Goal: Find specific page/section: Find specific page/section

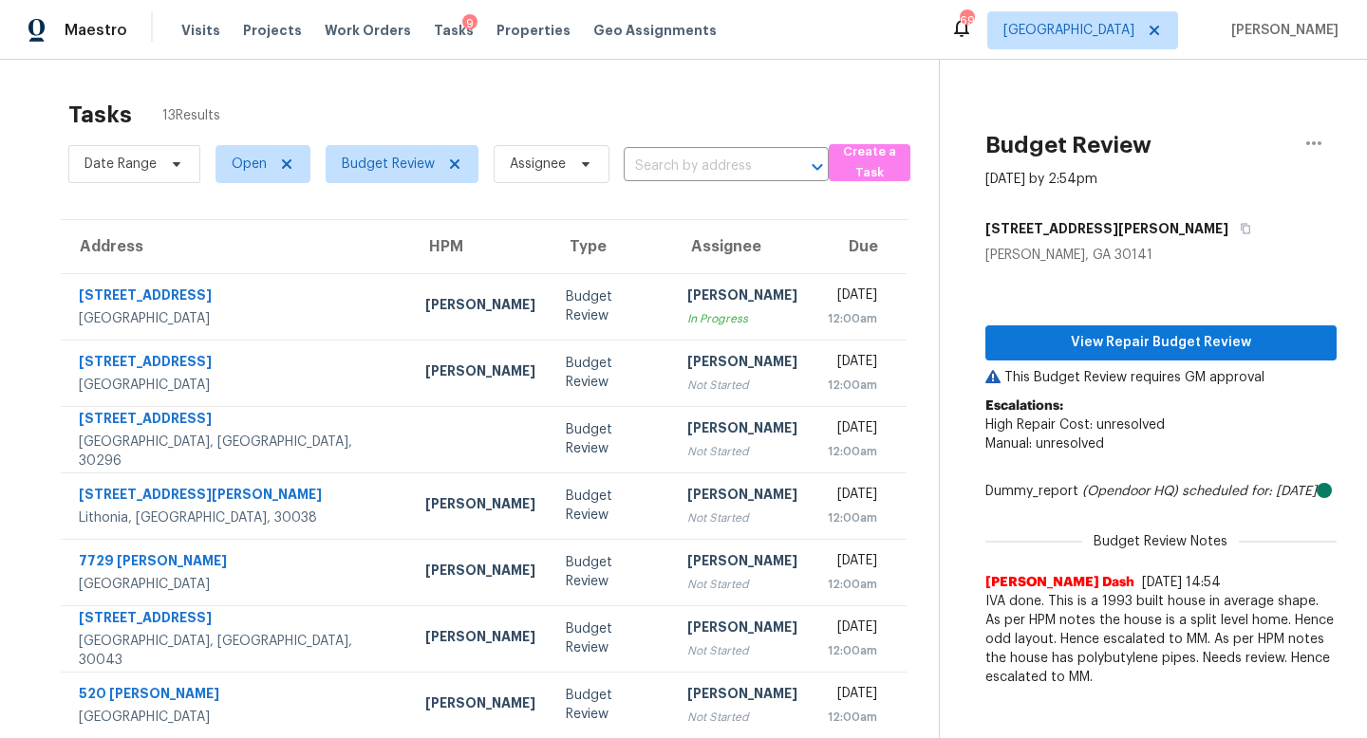
scroll to position [145, 0]
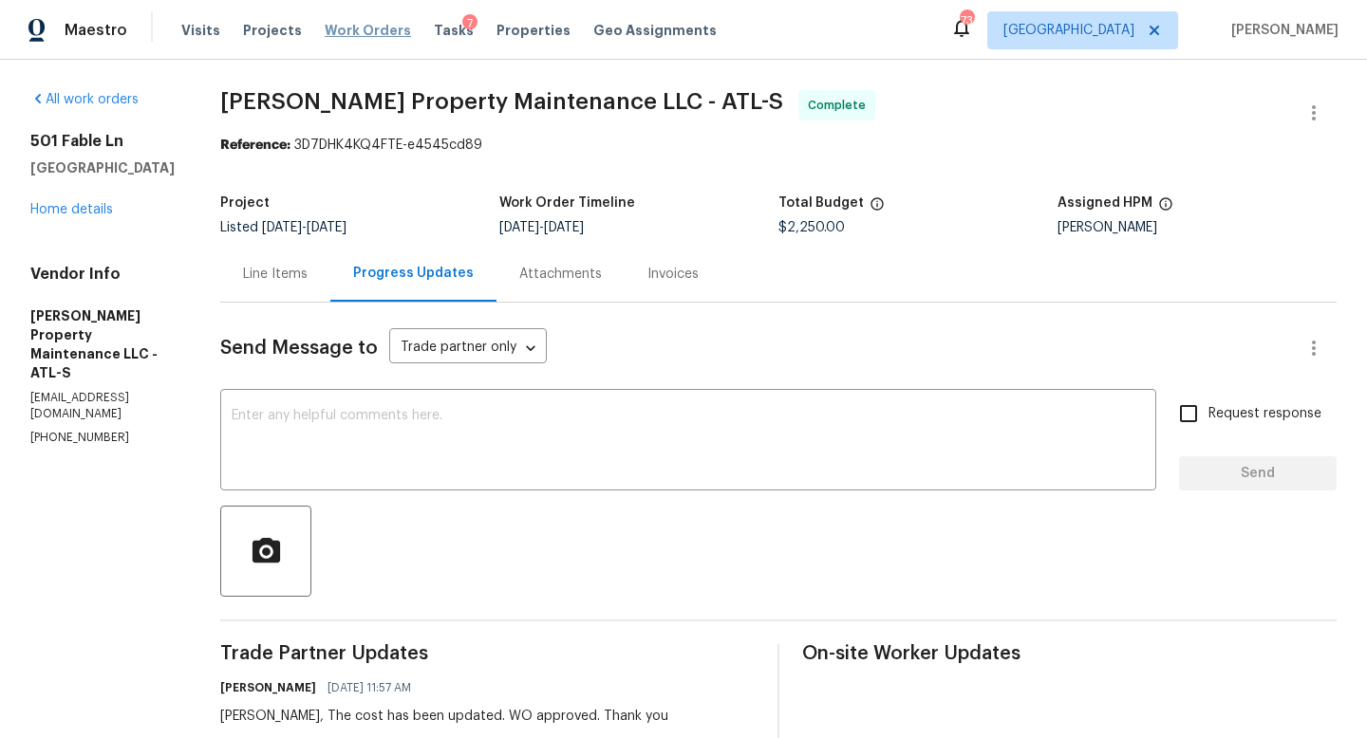
click at [381, 29] on span "Work Orders" at bounding box center [368, 30] width 86 height 19
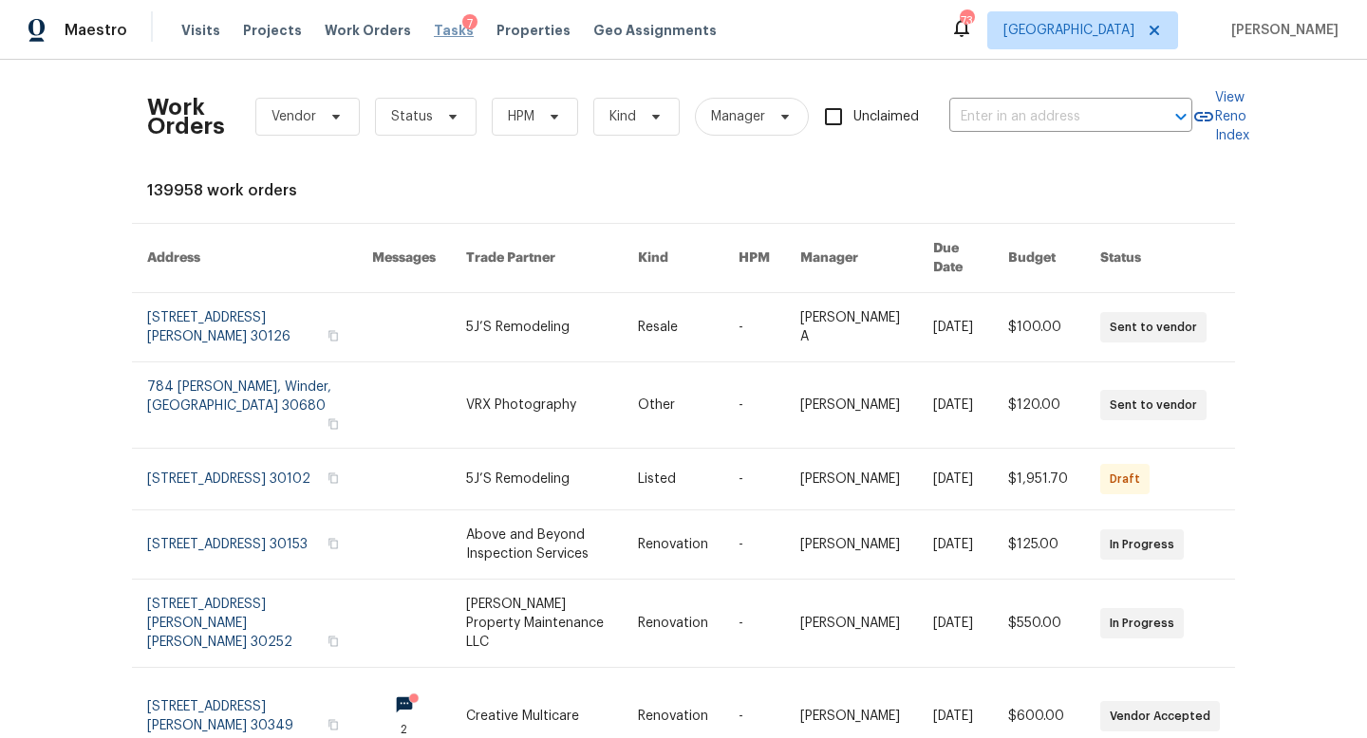
click at [436, 29] on span "Tasks" at bounding box center [454, 30] width 40 height 13
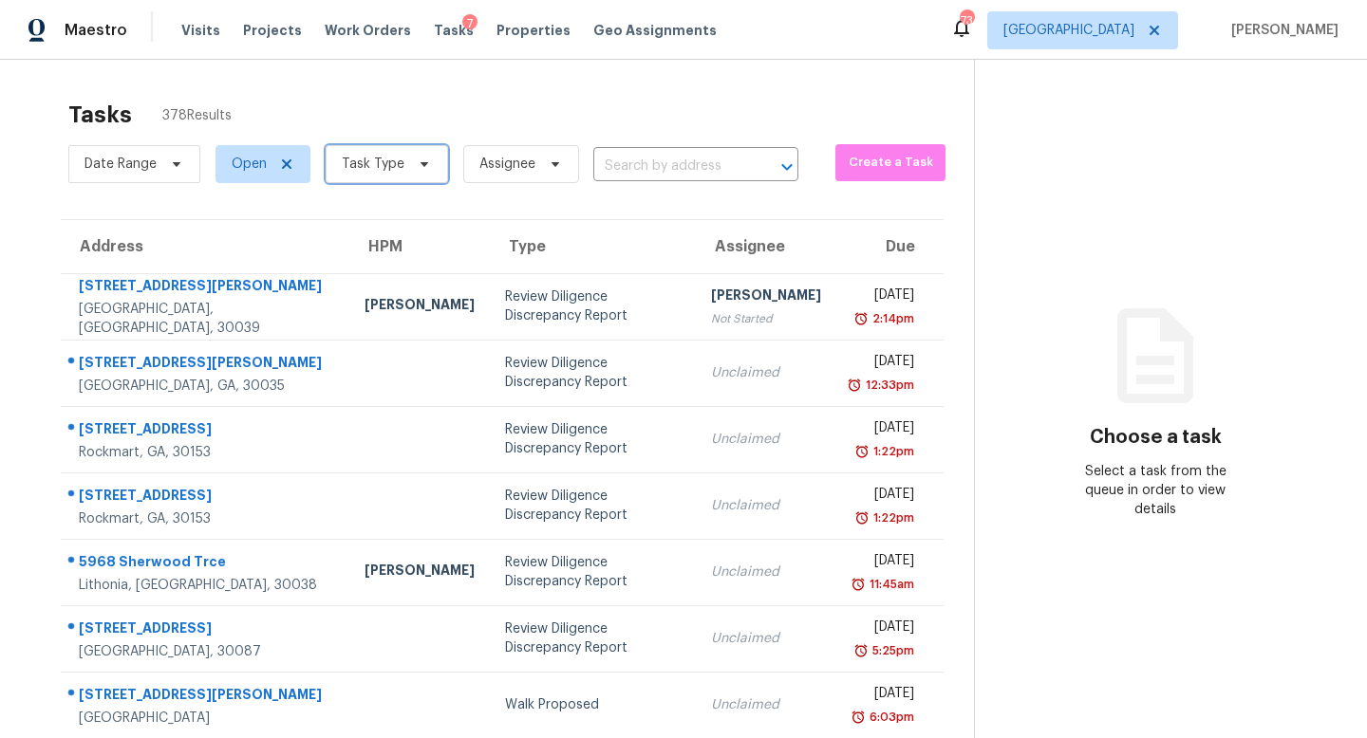
click at [381, 163] on span "Task Type" at bounding box center [373, 164] width 63 height 19
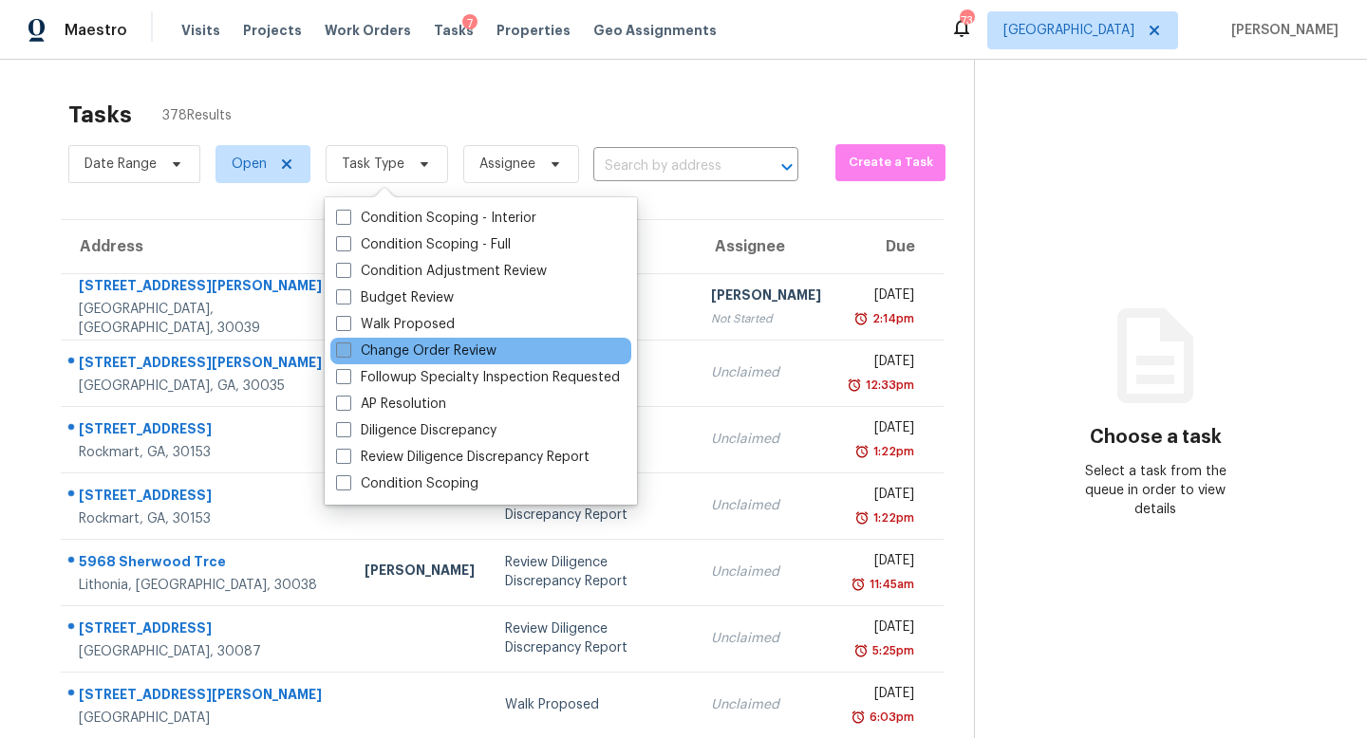
click at [395, 357] on label "Change Order Review" at bounding box center [416, 351] width 160 height 19
click at [348, 354] on input "Change Order Review" at bounding box center [342, 348] width 12 height 12
checkbox input "true"
